Goal: Check status

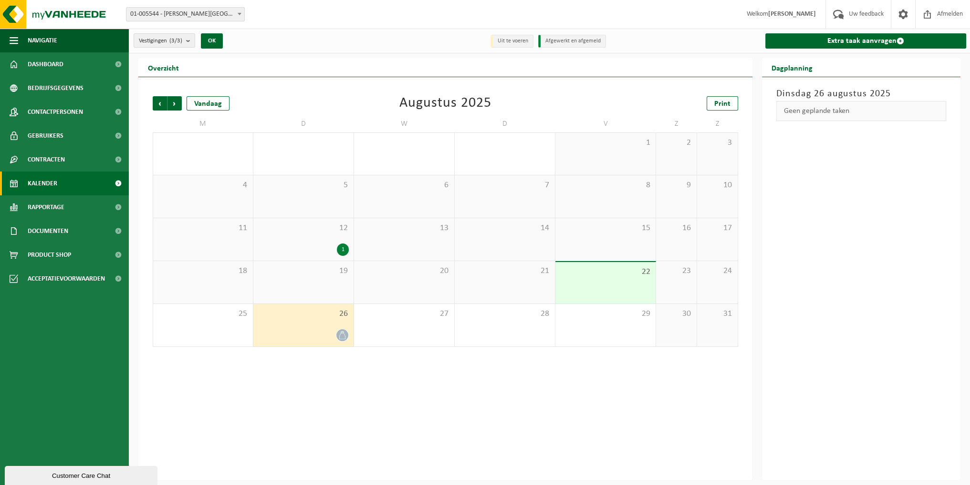
click at [327, 336] on div at bounding box center [303, 335] width 91 height 13
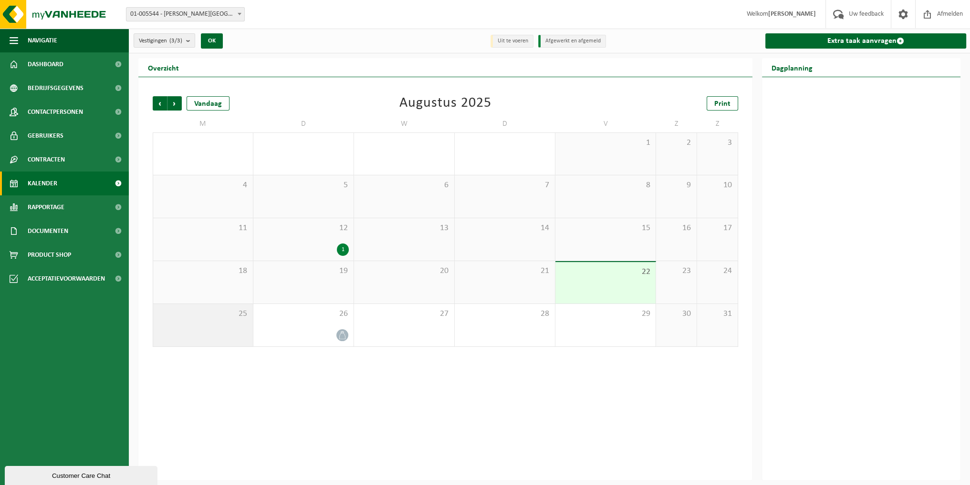
click at [188, 317] on span "25" at bounding box center [203, 314] width 90 height 10
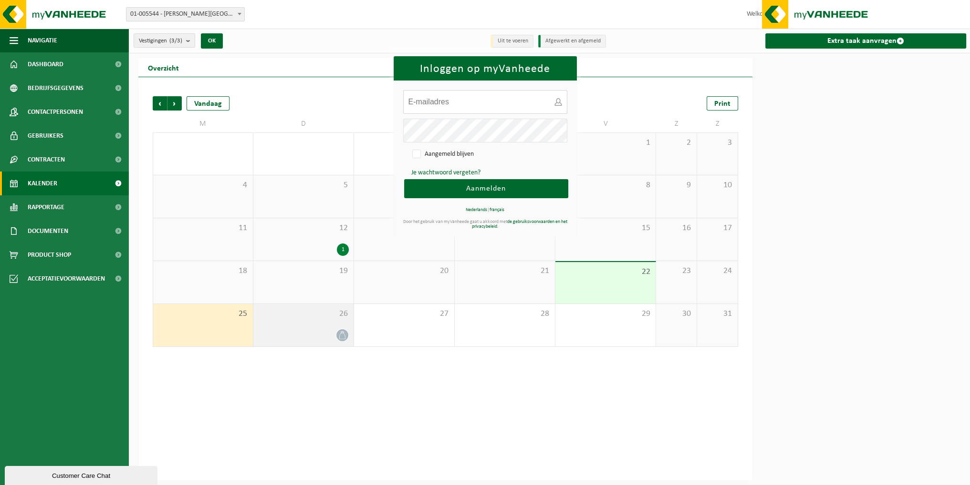
type input "info@danneelsmelktechniek.be"
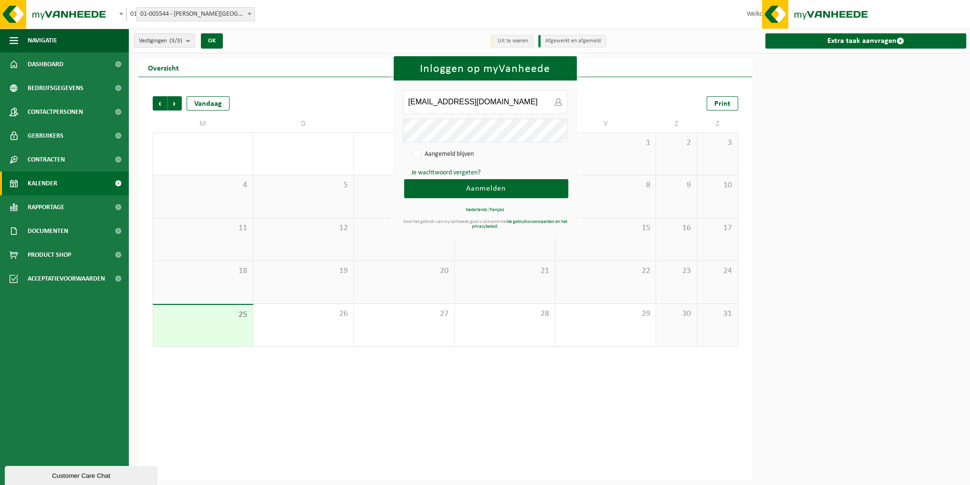
click at [326, 328] on div "26" at bounding box center [303, 325] width 100 height 42
type input "info@danneelsmelktechniek.be"
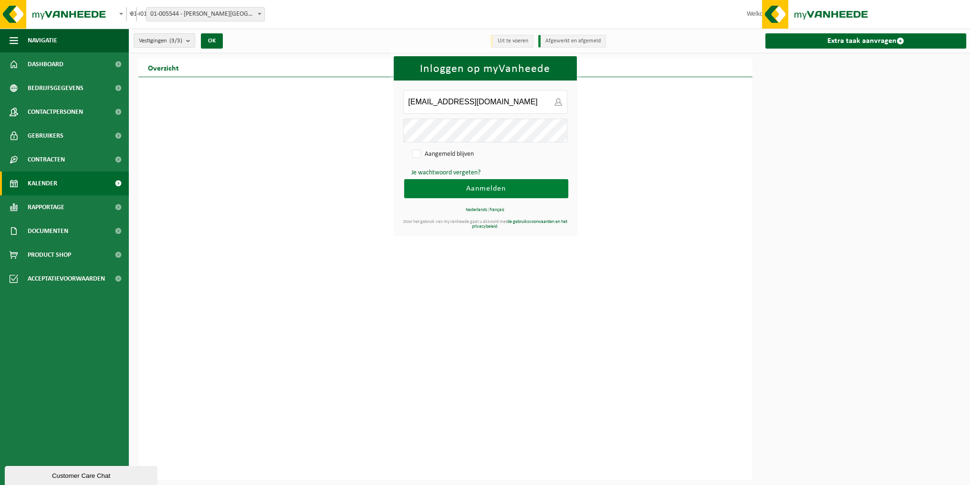
click at [485, 187] on span "Aanmelden" at bounding box center [486, 189] width 40 height 8
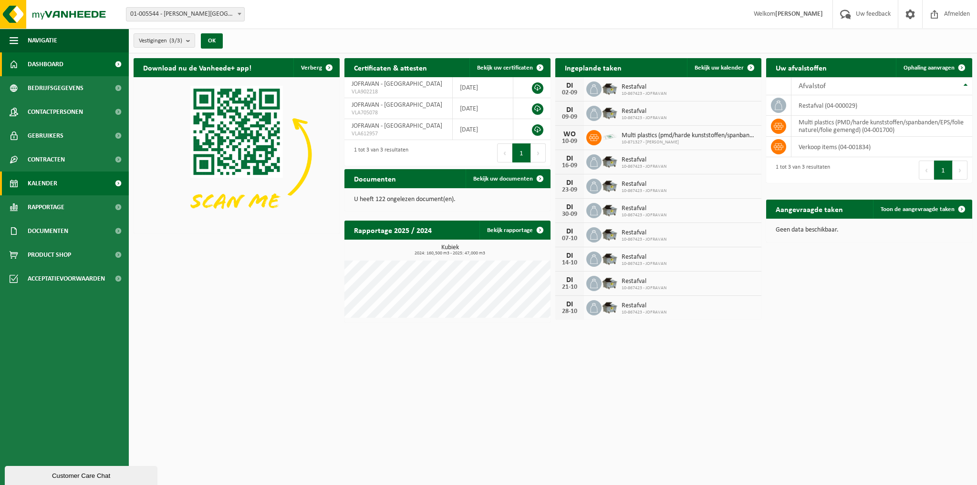
click at [45, 187] on span "Kalender" at bounding box center [43, 184] width 30 height 24
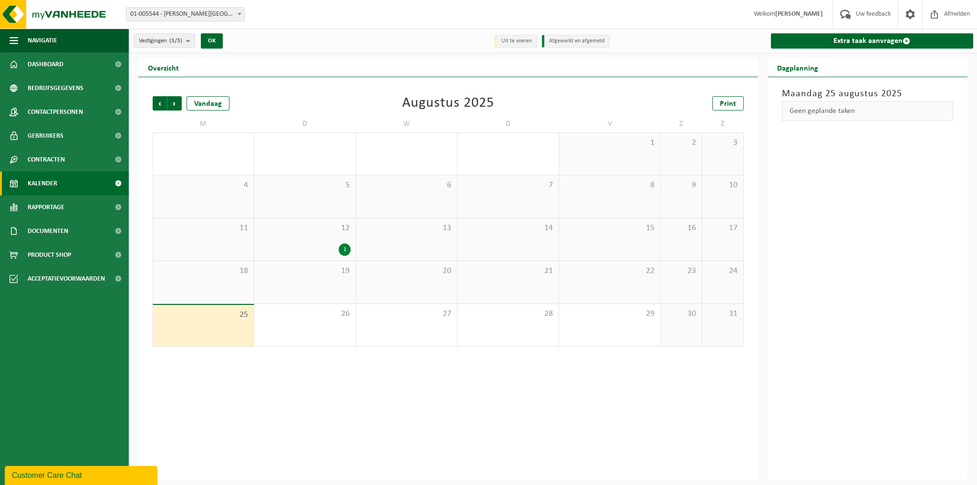
click at [460, 83] on div "Vorige Volgende Vandaag Augustus 2025 Print M D W D V Z Z 28 29 30 31 1 2 3 4 5…" at bounding box center [448, 278] width 620 height 403
